Goal: Information Seeking & Learning: Learn about a topic

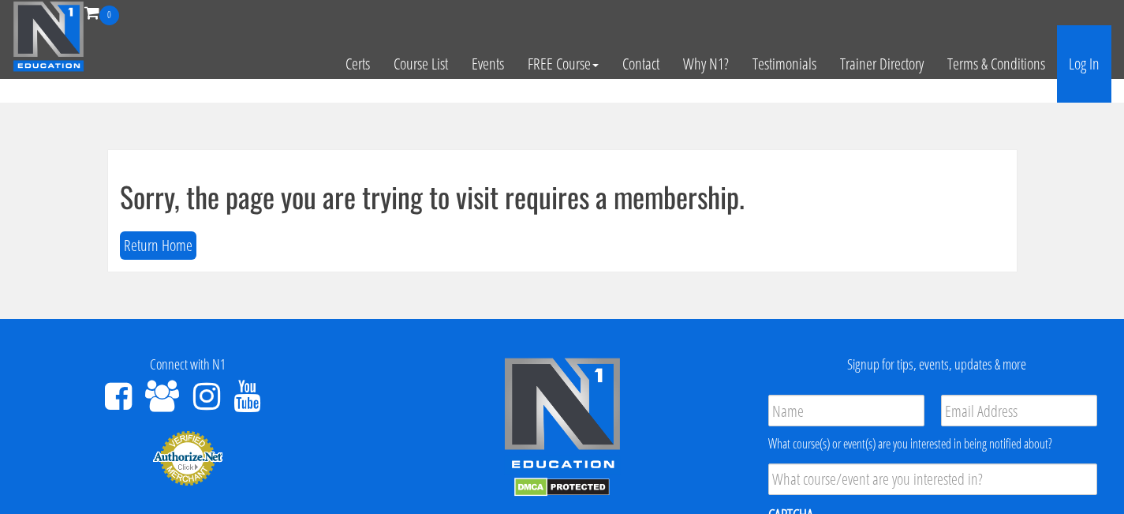
click at [1076, 60] on link "Log In" at bounding box center [1084, 63] width 54 height 77
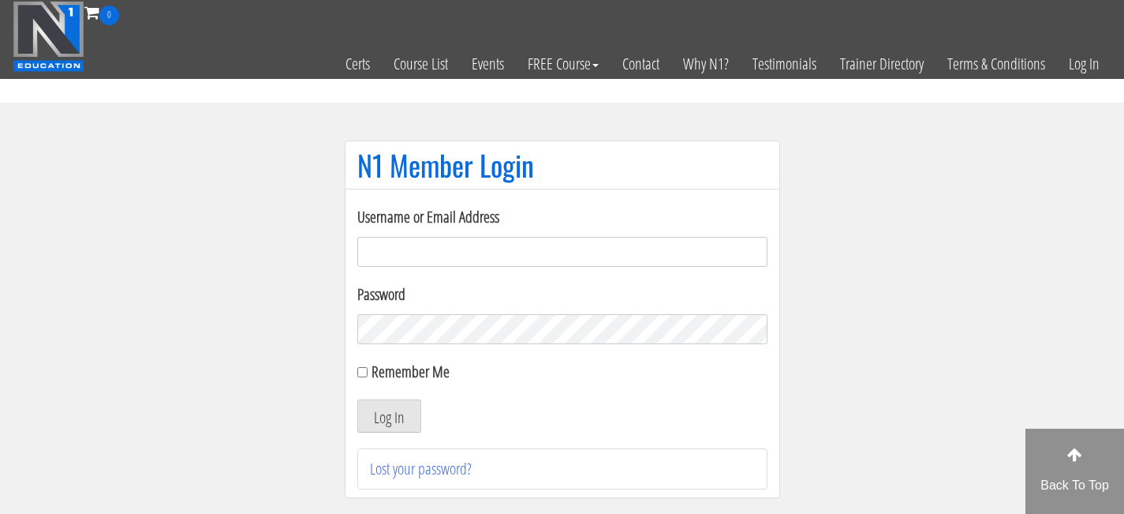
click at [480, 250] on input "Username or Email Address" at bounding box center [562, 252] width 410 height 30
type input "[PERSON_NAME][EMAIL_ADDRESS][DOMAIN_NAME]"
click at [365, 375] on input "Remember Me" at bounding box center [362, 372] width 10 height 10
checkbox input "true"
click at [380, 409] on button "Log In" at bounding box center [389, 415] width 64 height 33
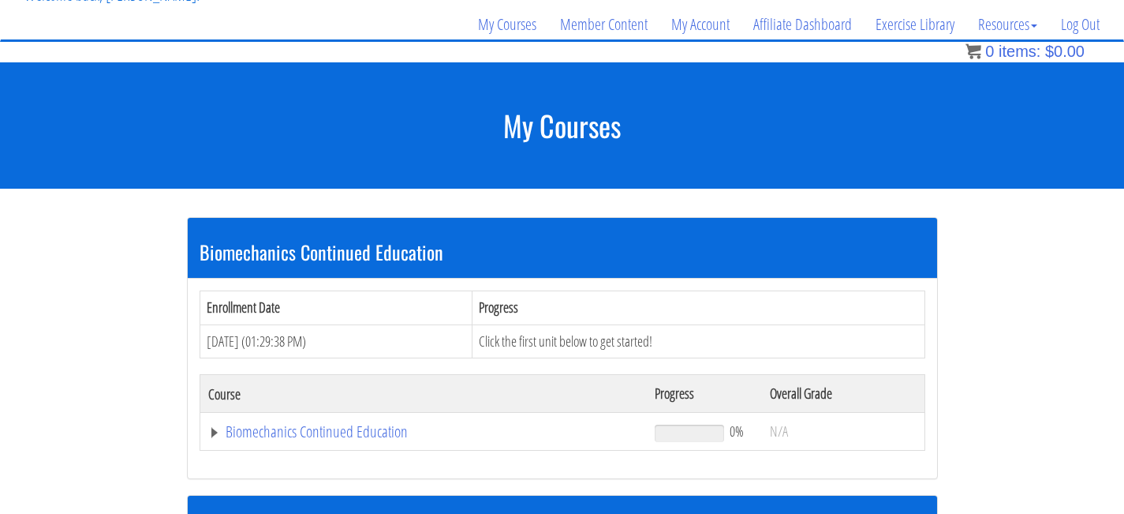
scroll to position [250, 0]
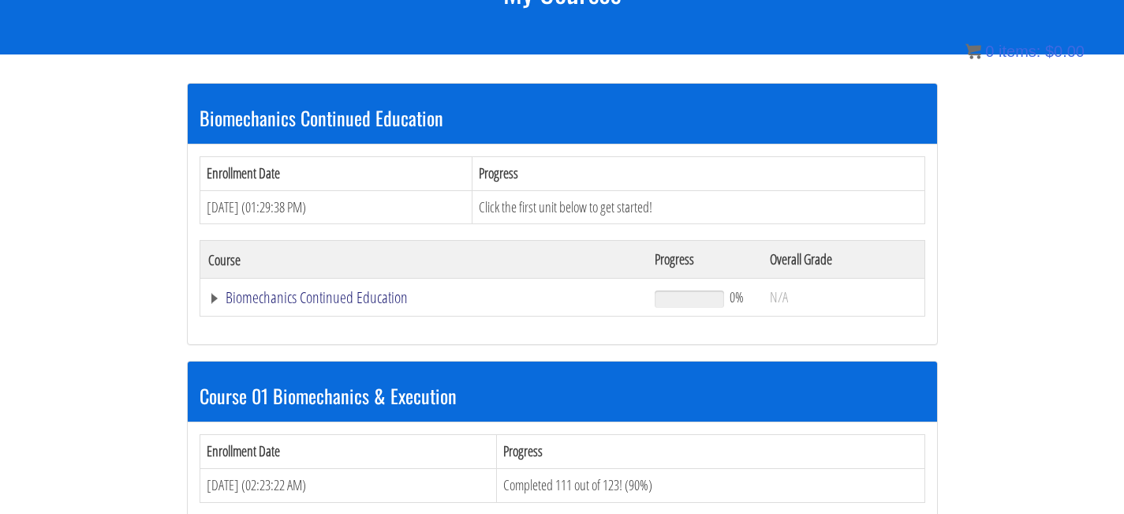
click at [361, 298] on link "Biomechanics Continued Education" at bounding box center [424, 298] width 432 height 16
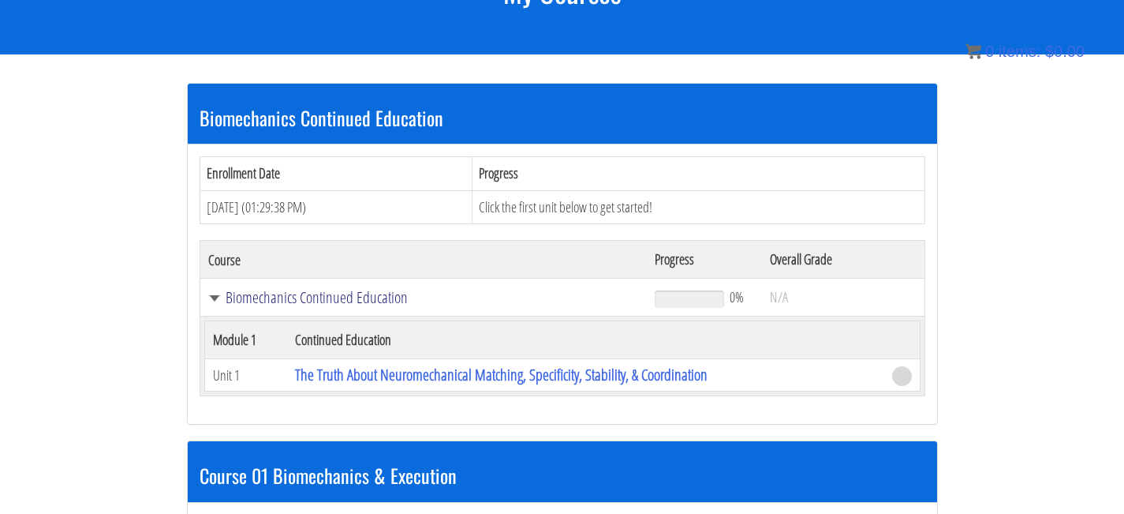
click at [335, 300] on link "Biomechanics Continued Education" at bounding box center [424, 298] width 432 height 16
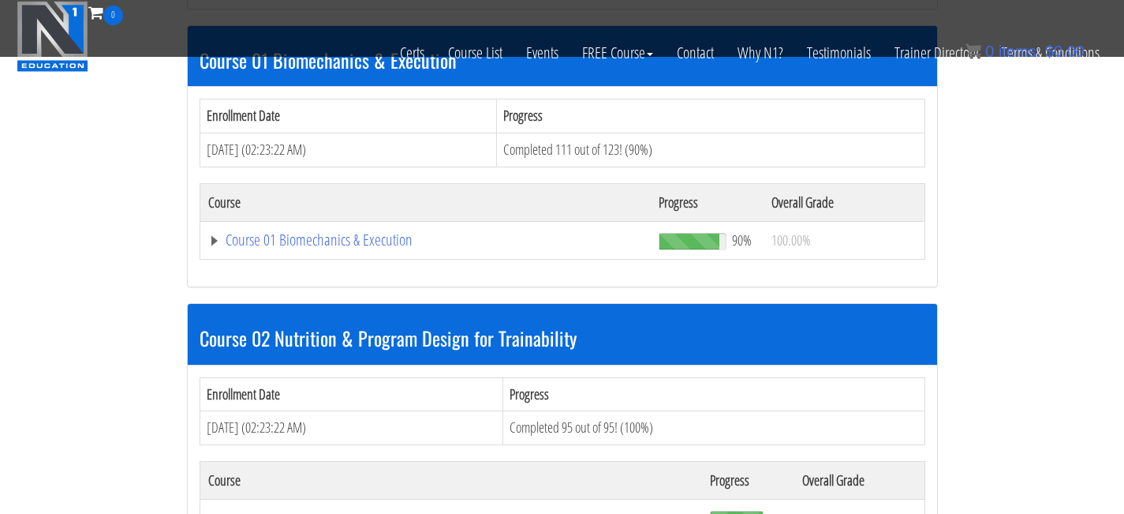
scroll to position [488, 0]
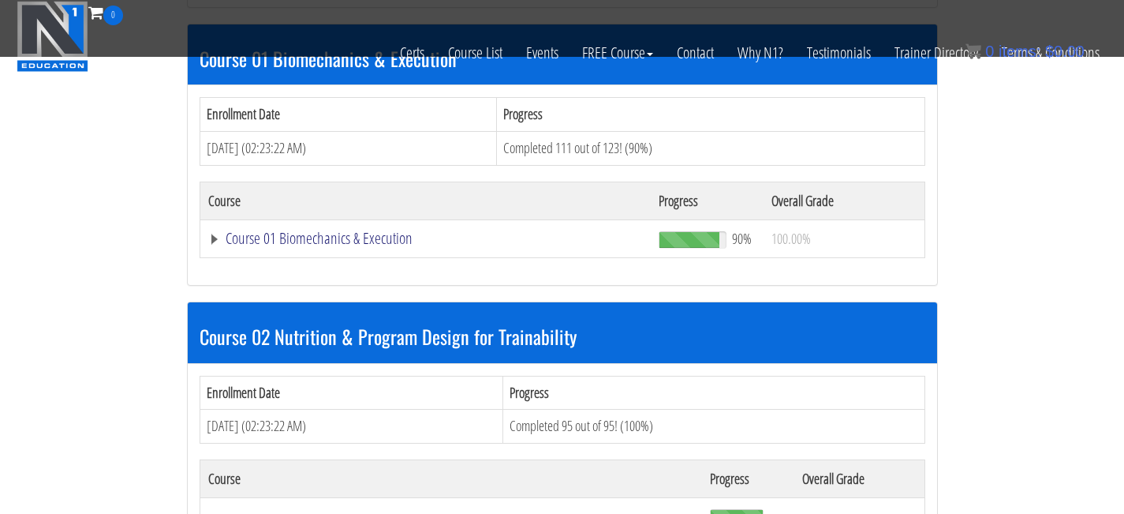
click at [290, 233] on link "Course 01 Biomechanics & Execution" at bounding box center [426, 238] width 436 height 16
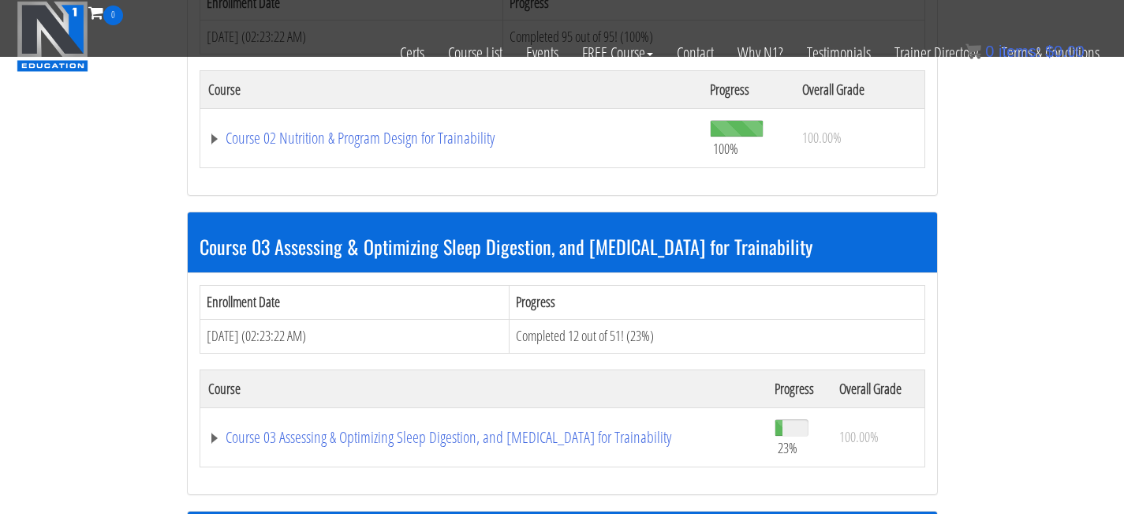
scroll to position [5643, 0]
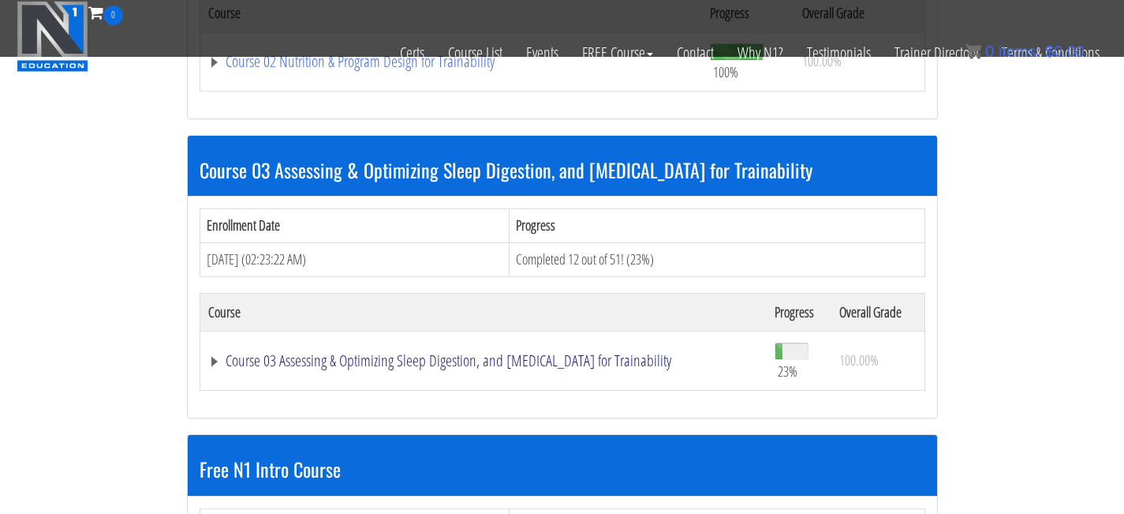
click at [297, 353] on link "Course 03 Assessing & Optimizing Sleep Digestion, and Stress Management for Tra…" at bounding box center [483, 361] width 551 height 16
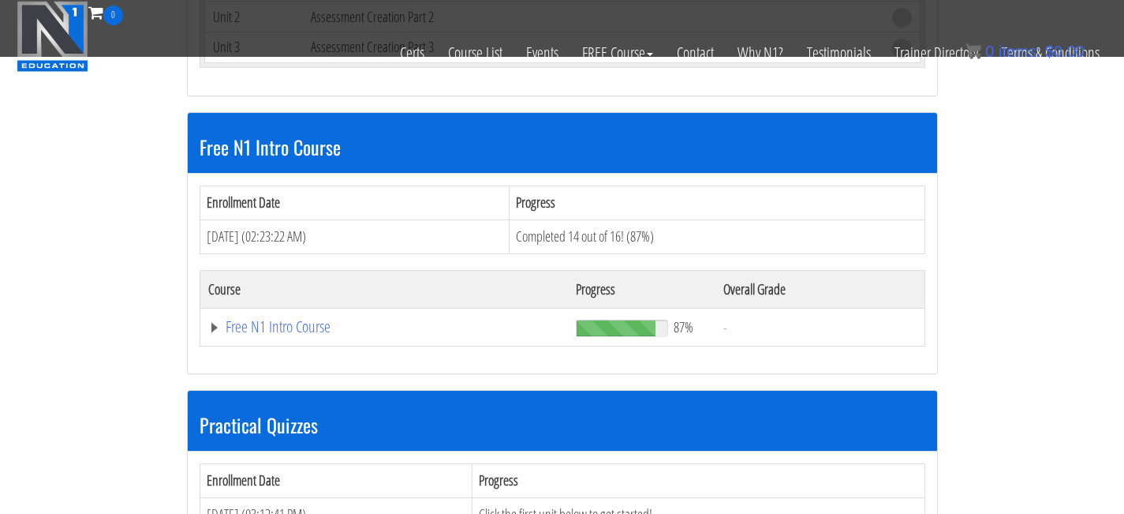
scroll to position [8023, 0]
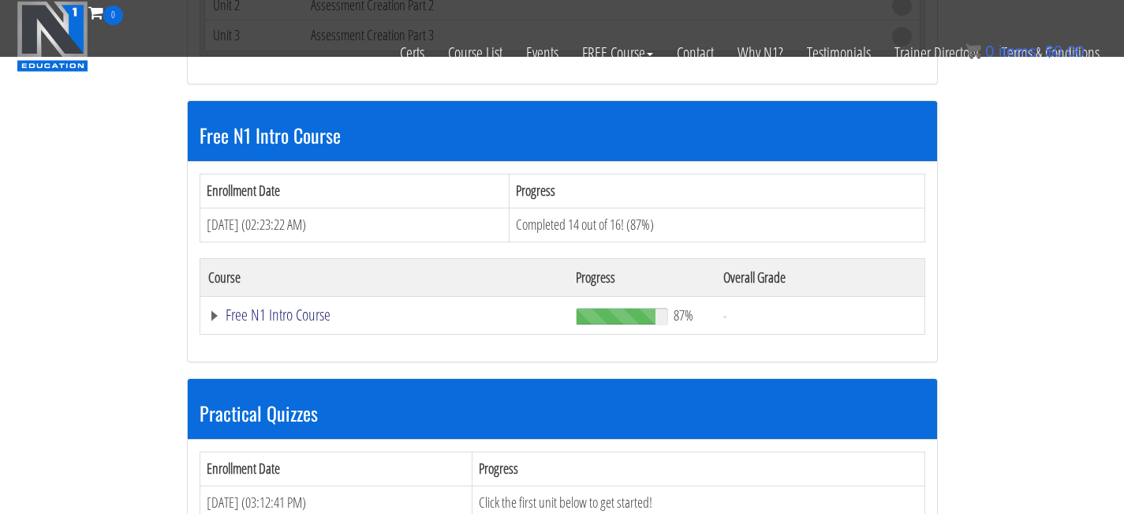
click at [284, 317] on link "Free N1 Intro Course" at bounding box center [384, 315] width 353 height 16
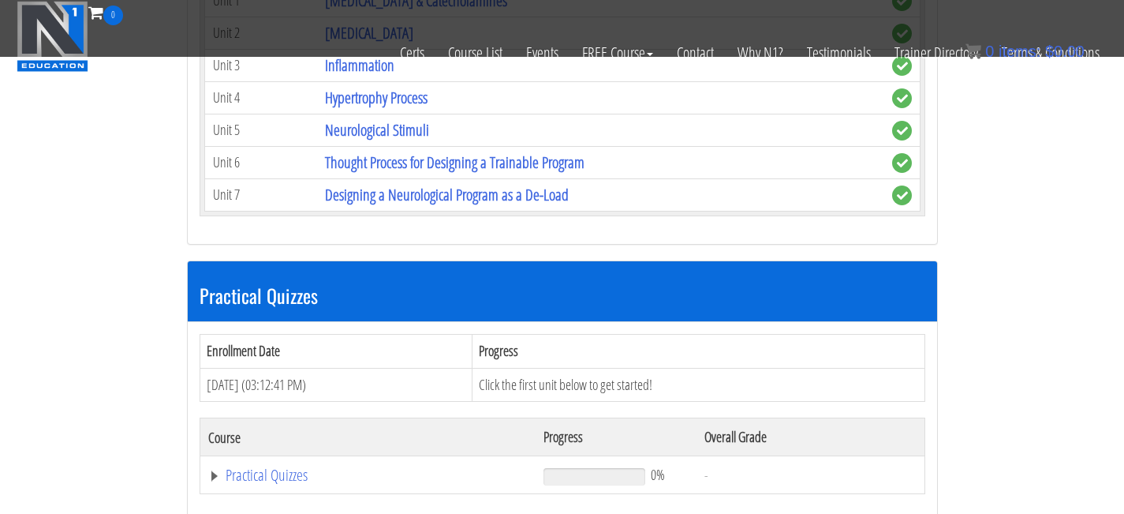
scroll to position [8957, 0]
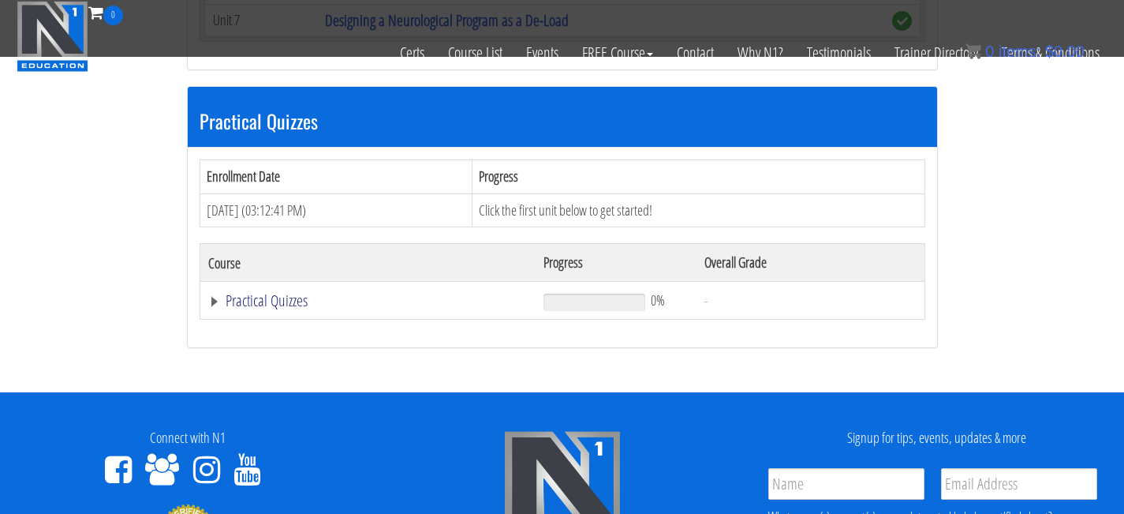
click at [282, 299] on link "Practical Quizzes" at bounding box center [368, 301] width 320 height 16
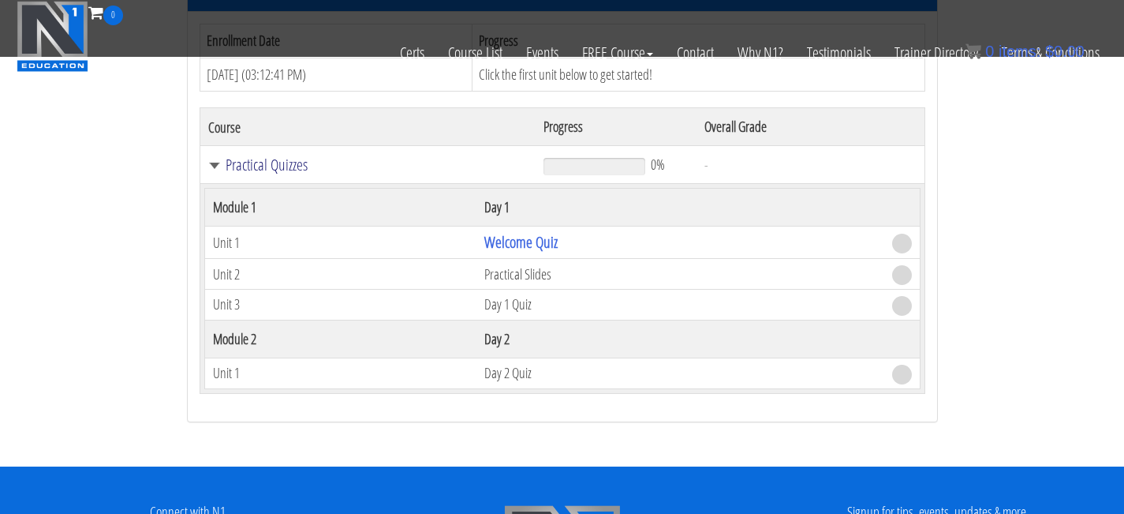
scroll to position [8976, 0]
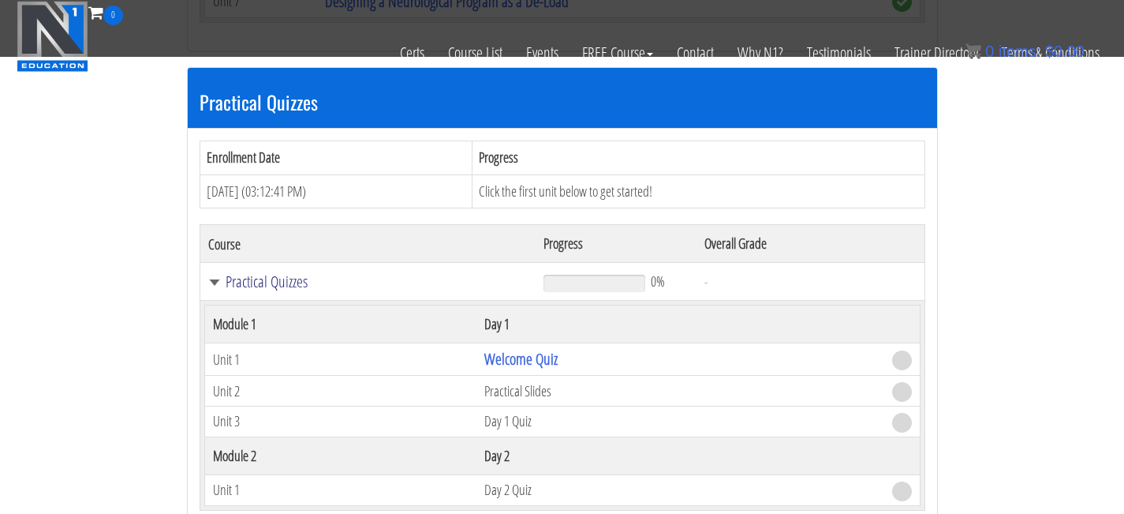
click at [271, 279] on link "Practical Quizzes" at bounding box center [368, 282] width 320 height 16
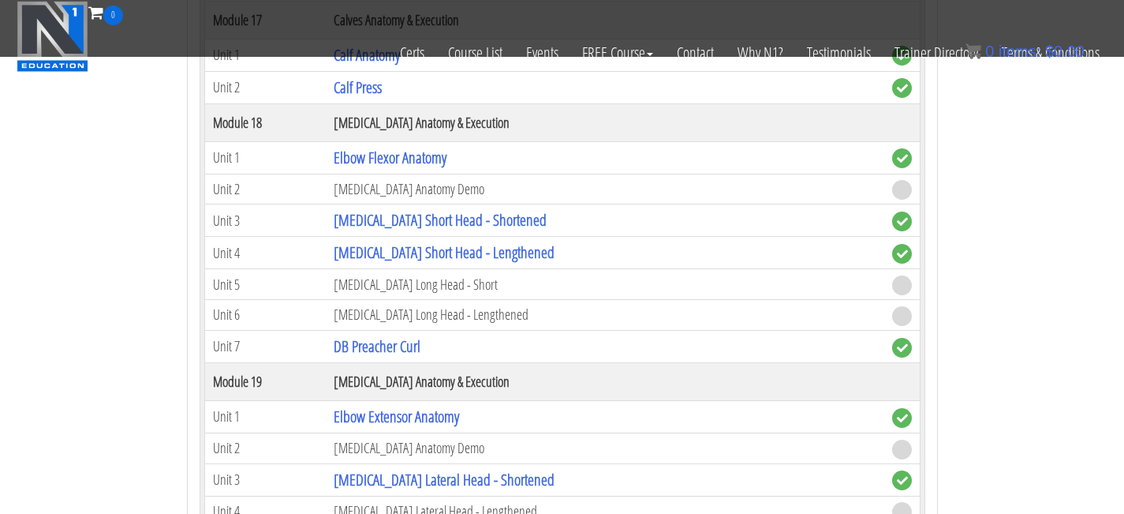
scroll to position [4758, 0]
